Goal: Obtain resource: Download file/media

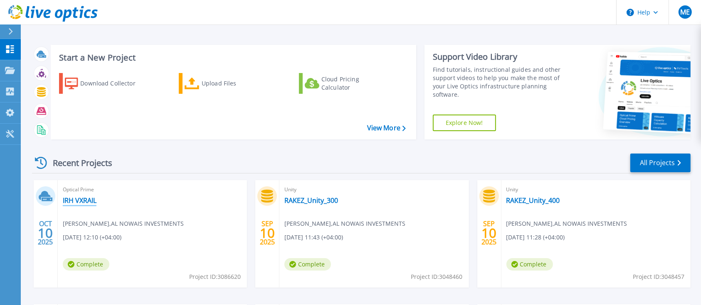
click at [94, 200] on link "IRH VXRAIL" at bounding box center [80, 201] width 34 height 8
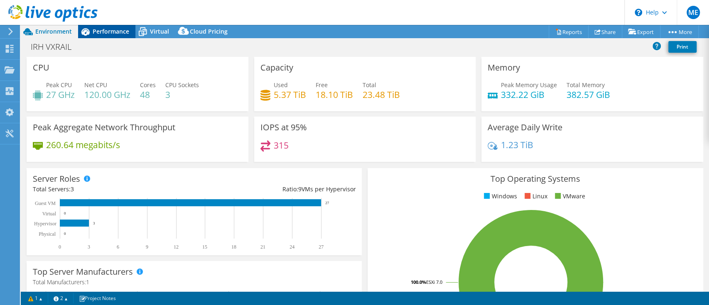
click at [101, 34] on span "Performance" at bounding box center [111, 31] width 37 height 8
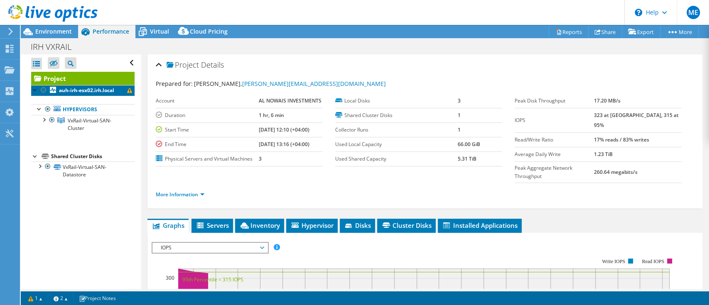
click at [69, 90] on b "auh-irh-esx02.irh.local" at bounding box center [86, 90] width 55 height 7
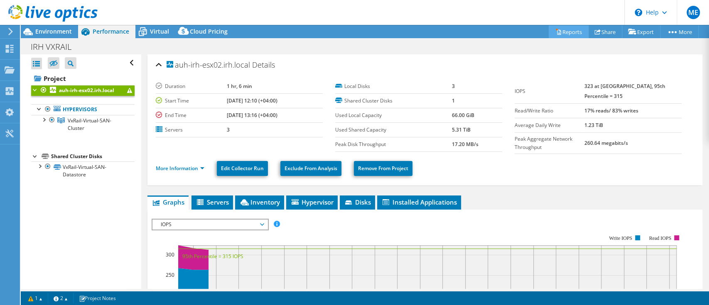
click at [559, 29] on link "Reports" at bounding box center [569, 31] width 40 height 13
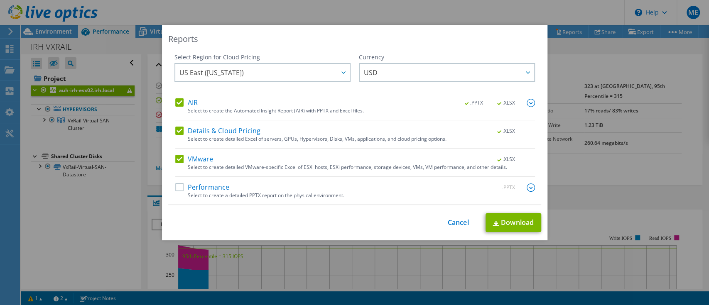
click at [177, 190] on label "Performance" at bounding box center [202, 188] width 54 height 8
click at [0, 0] on input "Performance" at bounding box center [0, 0] width 0 height 0
click at [520, 221] on link "Download" at bounding box center [514, 223] width 56 height 19
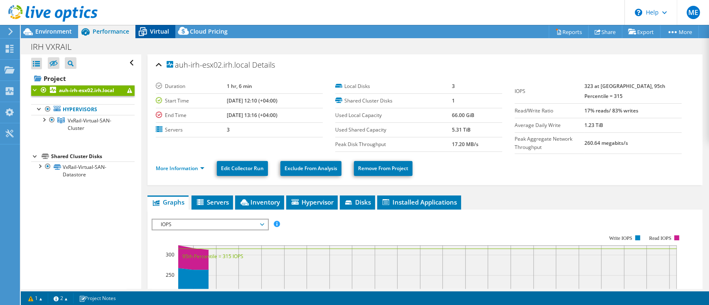
click at [156, 27] on span "Virtual" at bounding box center [159, 31] width 19 height 8
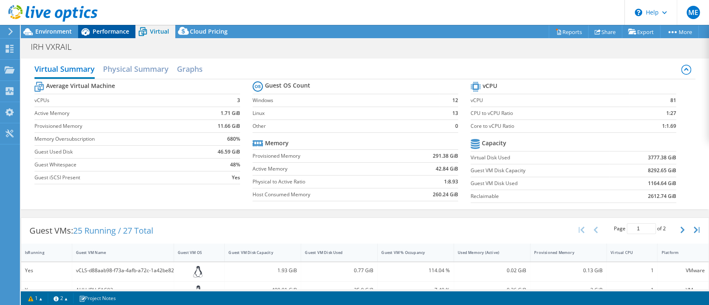
click at [106, 30] on span "Performance" at bounding box center [111, 31] width 37 height 8
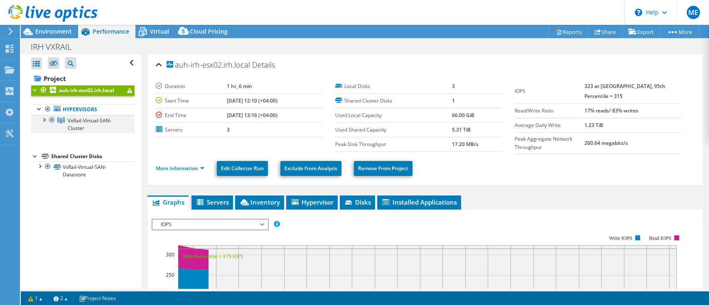
click at [47, 120] on div at bounding box center [43, 119] width 8 height 8
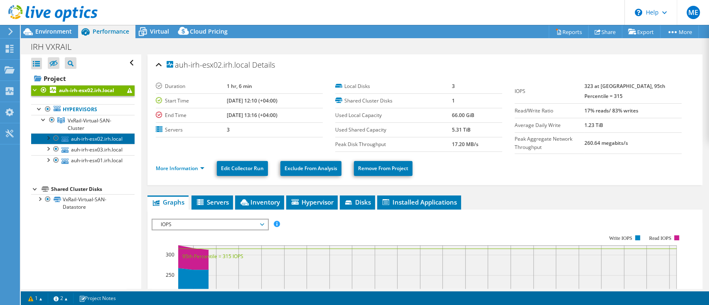
click at [70, 140] on link "auh-irh-esx02.irh.local" at bounding box center [82, 138] width 103 height 11
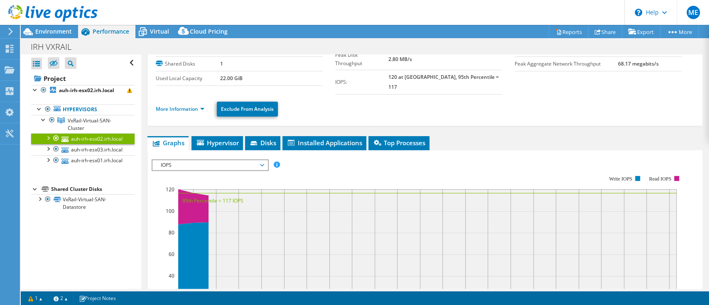
scroll to position [52, 0]
click at [202, 105] on link "More Information" at bounding box center [180, 108] width 49 height 7
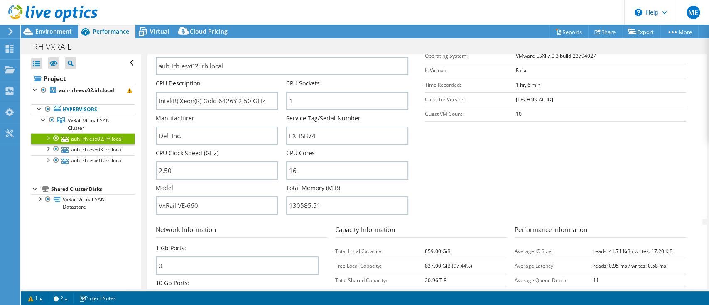
scroll to position [0, 0]
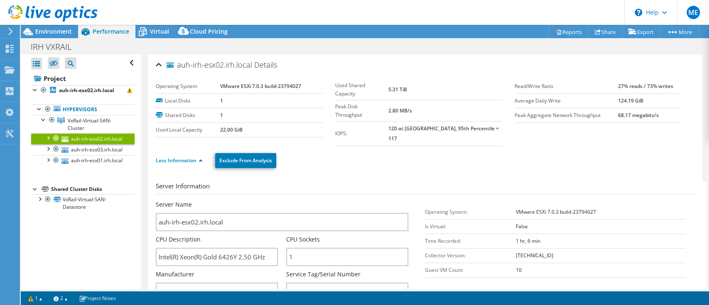
drag, startPoint x: 408, startPoint y: 155, endPoint x: 362, endPoint y: 144, distance: 47.1
click at [362, 151] on ul "Less Information Exclude From Analysis" at bounding box center [425, 159] width 539 height 17
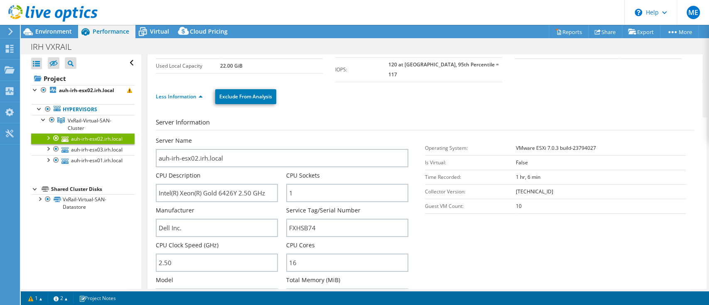
scroll to position [64, 0]
click at [81, 142] on link "auh-irh-esx02.irh.local" at bounding box center [82, 138] width 103 height 11
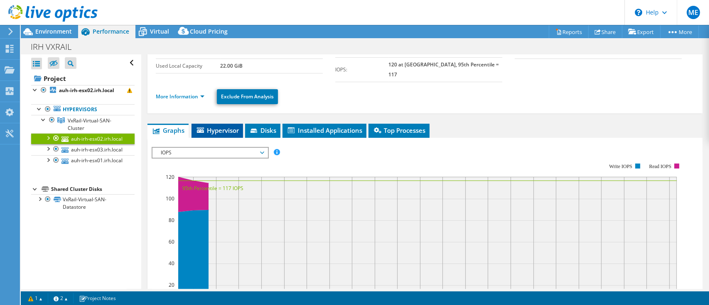
click at [230, 126] on span "Hypervisor" at bounding box center [217, 130] width 43 height 8
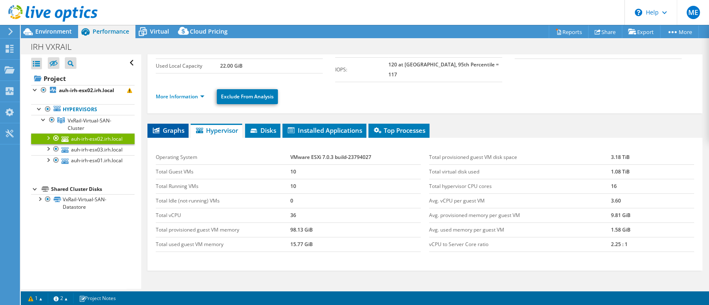
click at [164, 127] on li "Graphs" at bounding box center [168, 131] width 41 height 14
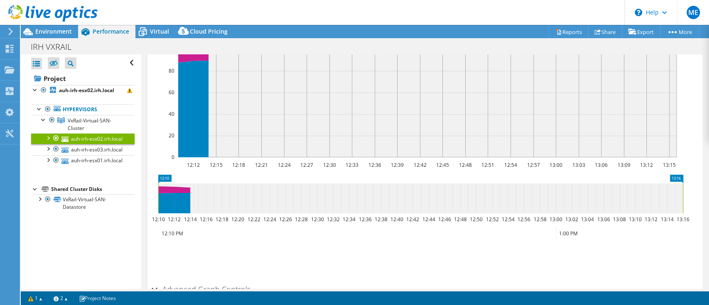
scroll to position [253, 0]
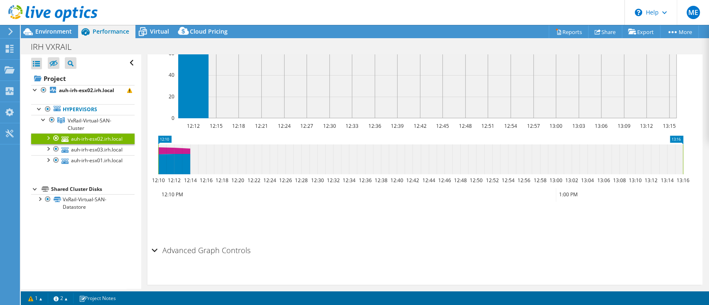
click at [160, 242] on h2 "Advanced Graph Controls" at bounding box center [201, 250] width 99 height 17
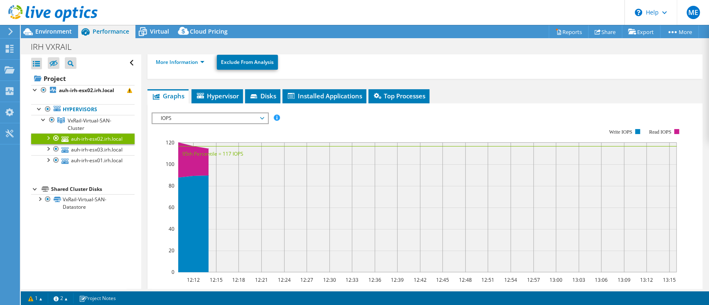
scroll to position [101, 0]
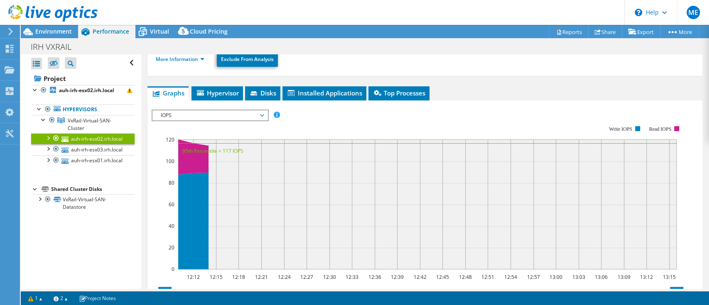
click at [254, 115] on rect at bounding box center [418, 198] width 532 height 166
click at [264, 114] on icon at bounding box center [262, 115] width 4 height 2
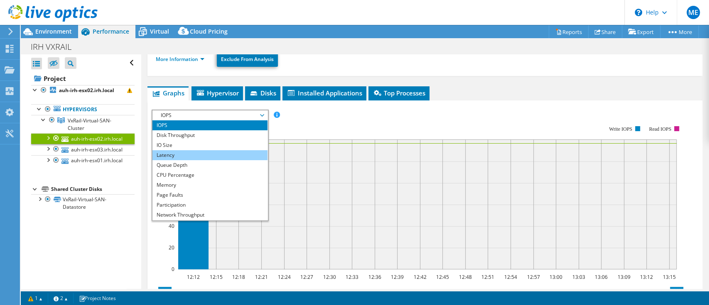
click at [198, 150] on li "Latency" at bounding box center [210, 155] width 115 height 10
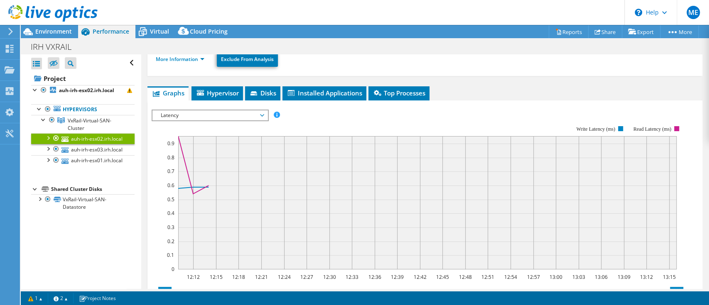
scroll to position [0, 0]
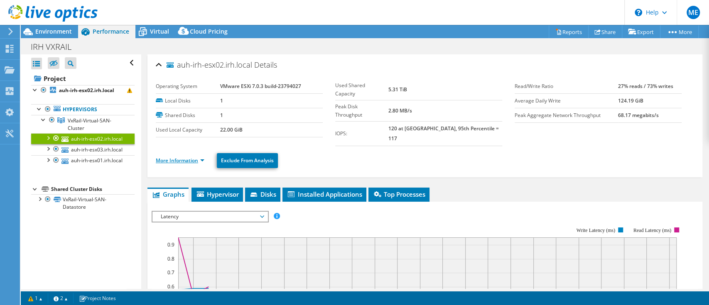
click at [165, 157] on link "More Information" at bounding box center [180, 160] width 49 height 7
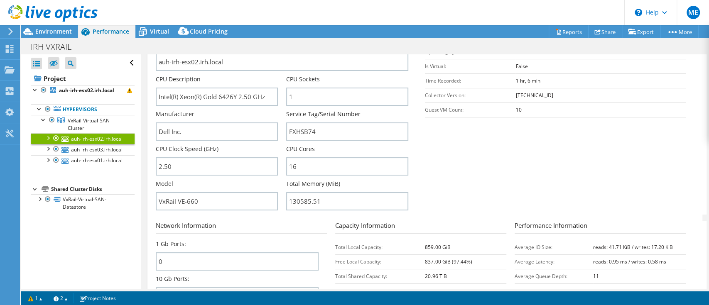
scroll to position [160, 0]
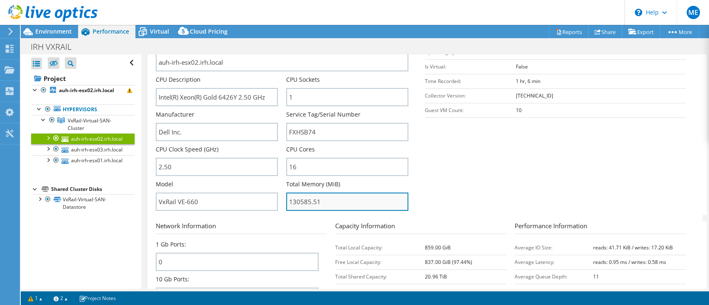
click at [300, 193] on input "130585.51" at bounding box center [347, 202] width 122 height 18
drag, startPoint x: 286, startPoint y: 192, endPoint x: 323, endPoint y: 196, distance: 36.8
click at [323, 196] on input "130585.51" at bounding box center [347, 202] width 122 height 18
